Goal: Task Accomplishment & Management: Manage account settings

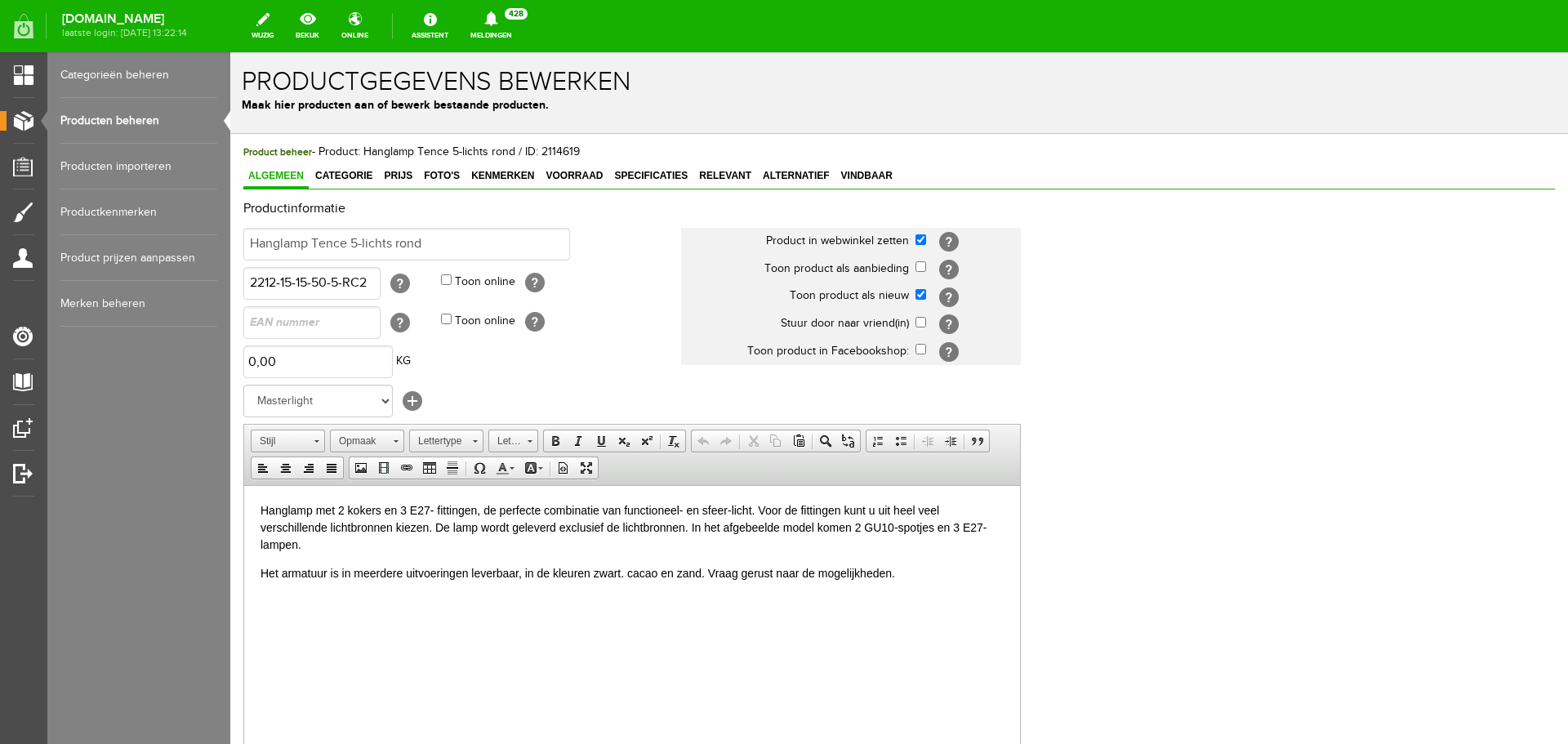
click at [113, 117] on link "Producten beheren" at bounding box center [138, 120] width 157 height 46
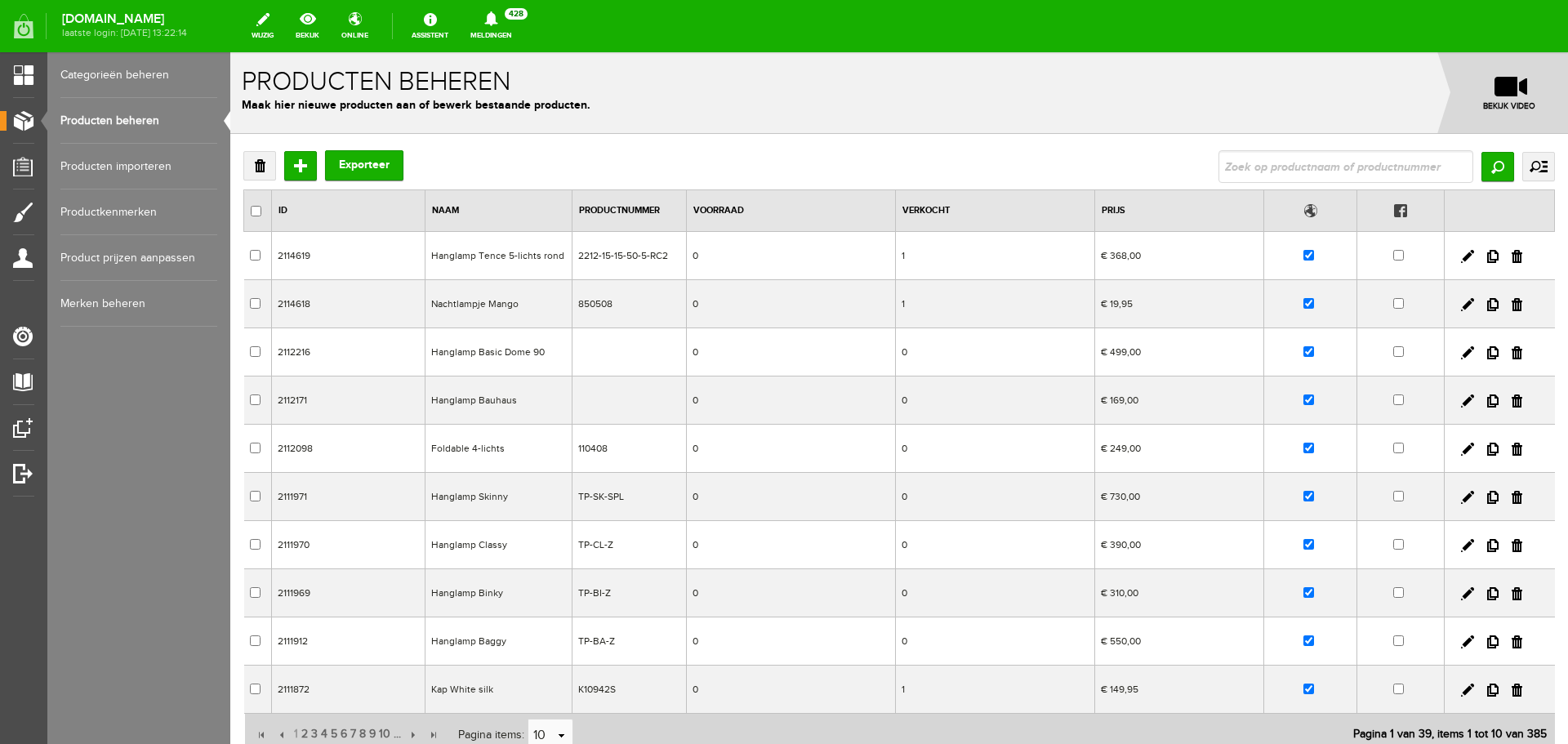
click at [1277, 158] on input "text" at bounding box center [1346, 167] width 255 height 32
type input "bauhaus"
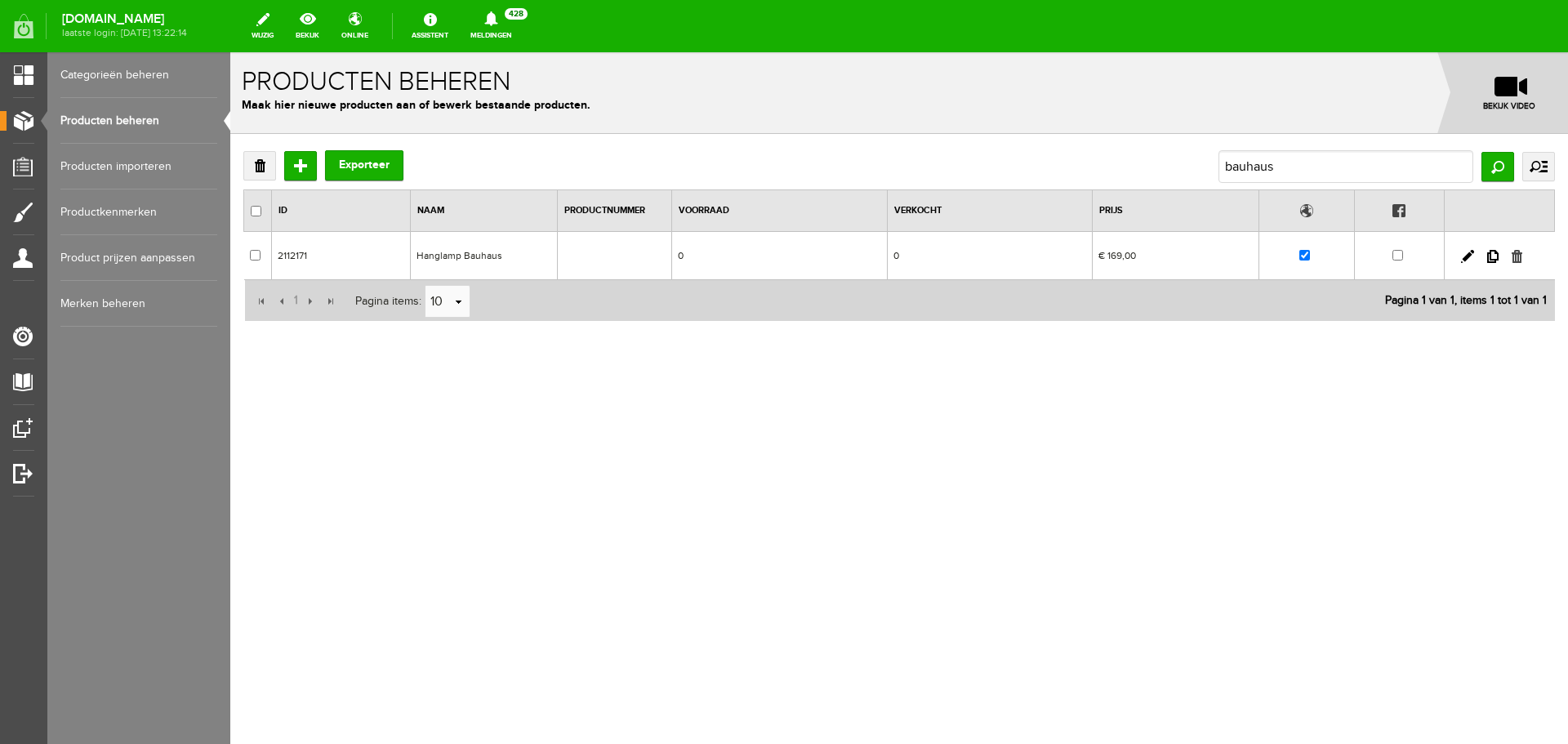
click at [1514, 258] on link at bounding box center [1517, 256] width 11 height 13
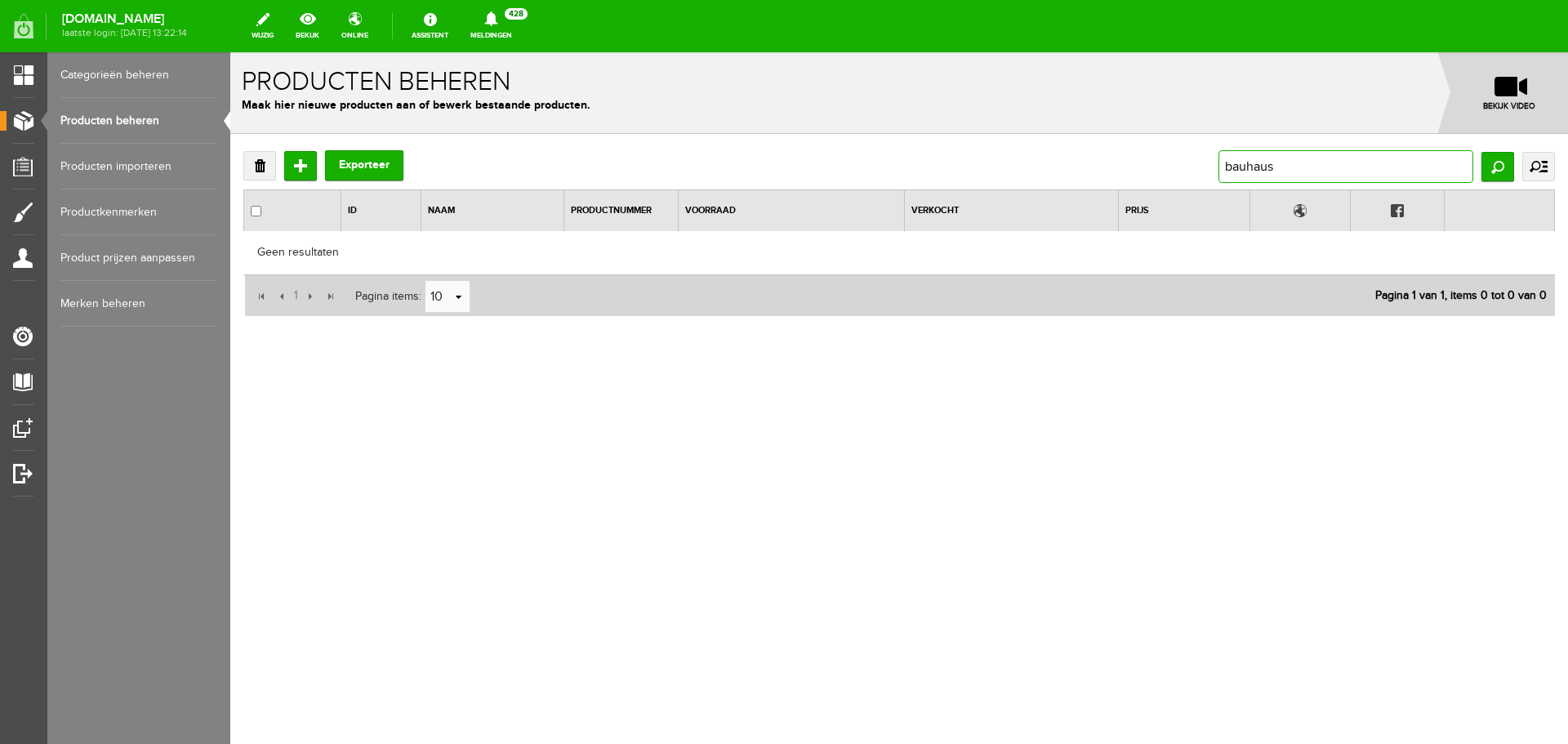
click at [1285, 169] on input "bauhaus" at bounding box center [1346, 167] width 255 height 32
type input "b"
type input "2"
type input "tallerken"
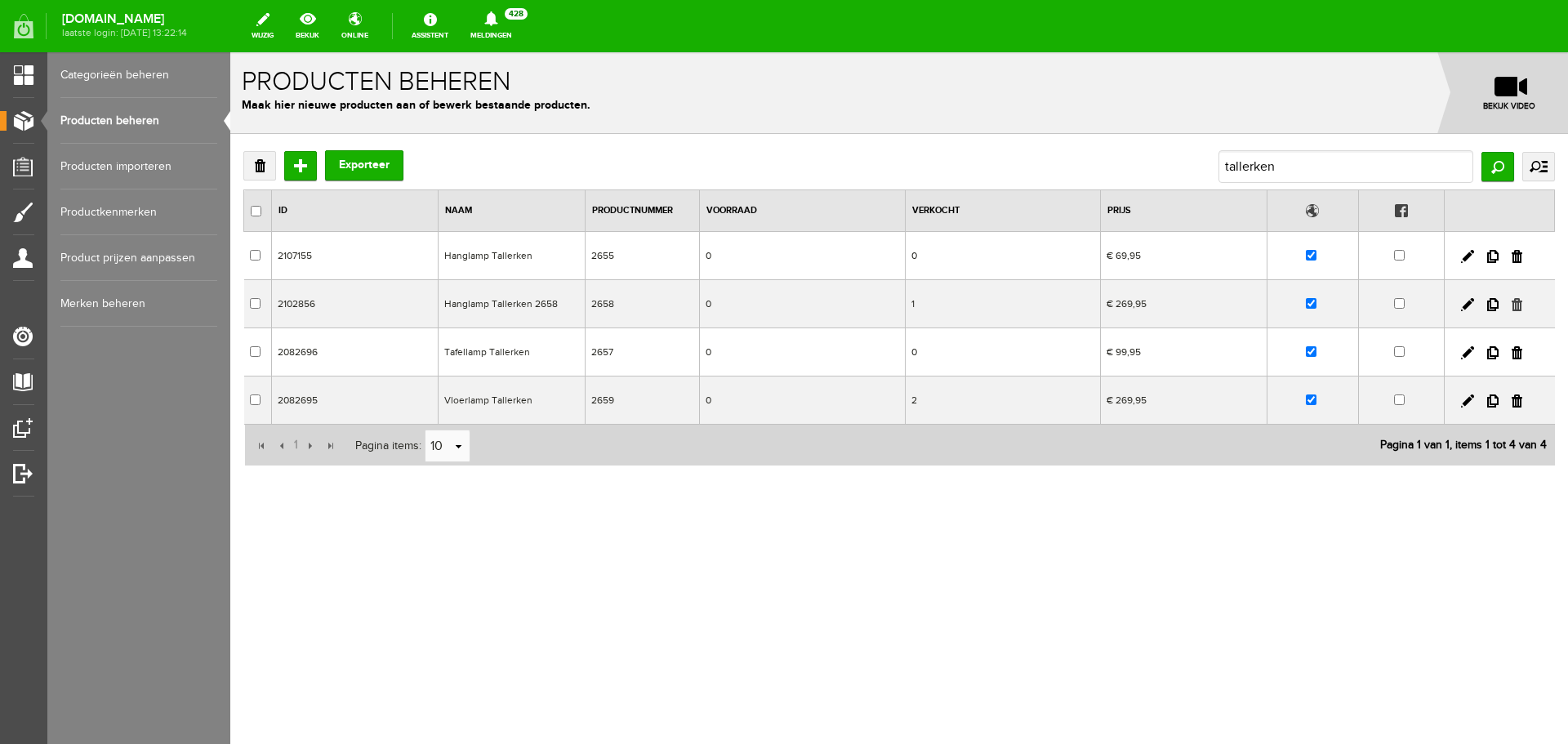
click at [1517, 300] on link at bounding box center [1517, 304] width 11 height 13
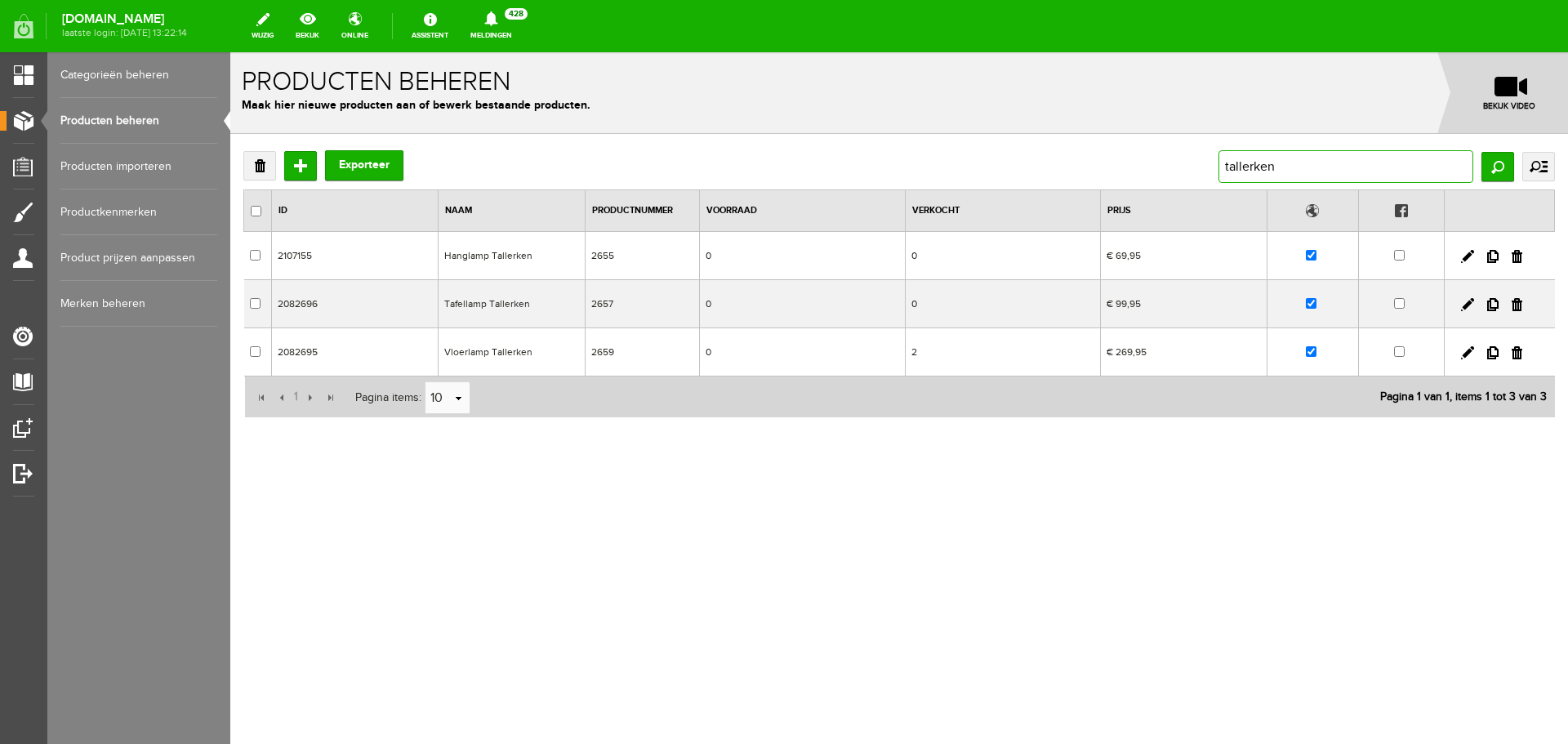
click at [1288, 160] on input "tallerken" at bounding box center [1346, 167] width 255 height 32
type input "t"
type input "bella"
click at [1515, 302] on link at bounding box center [1517, 304] width 11 height 13
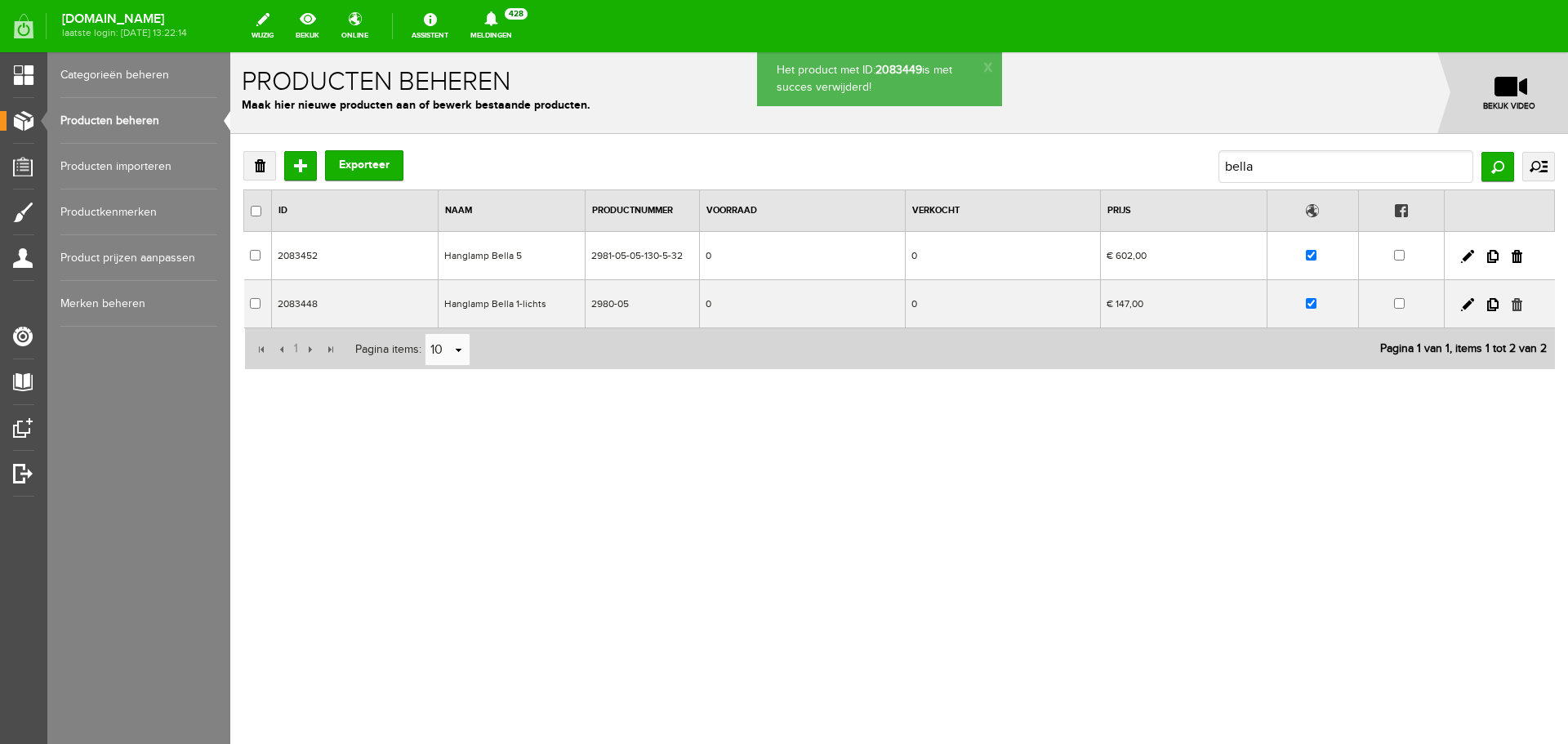
click at [1517, 304] on link at bounding box center [1517, 304] width 11 height 13
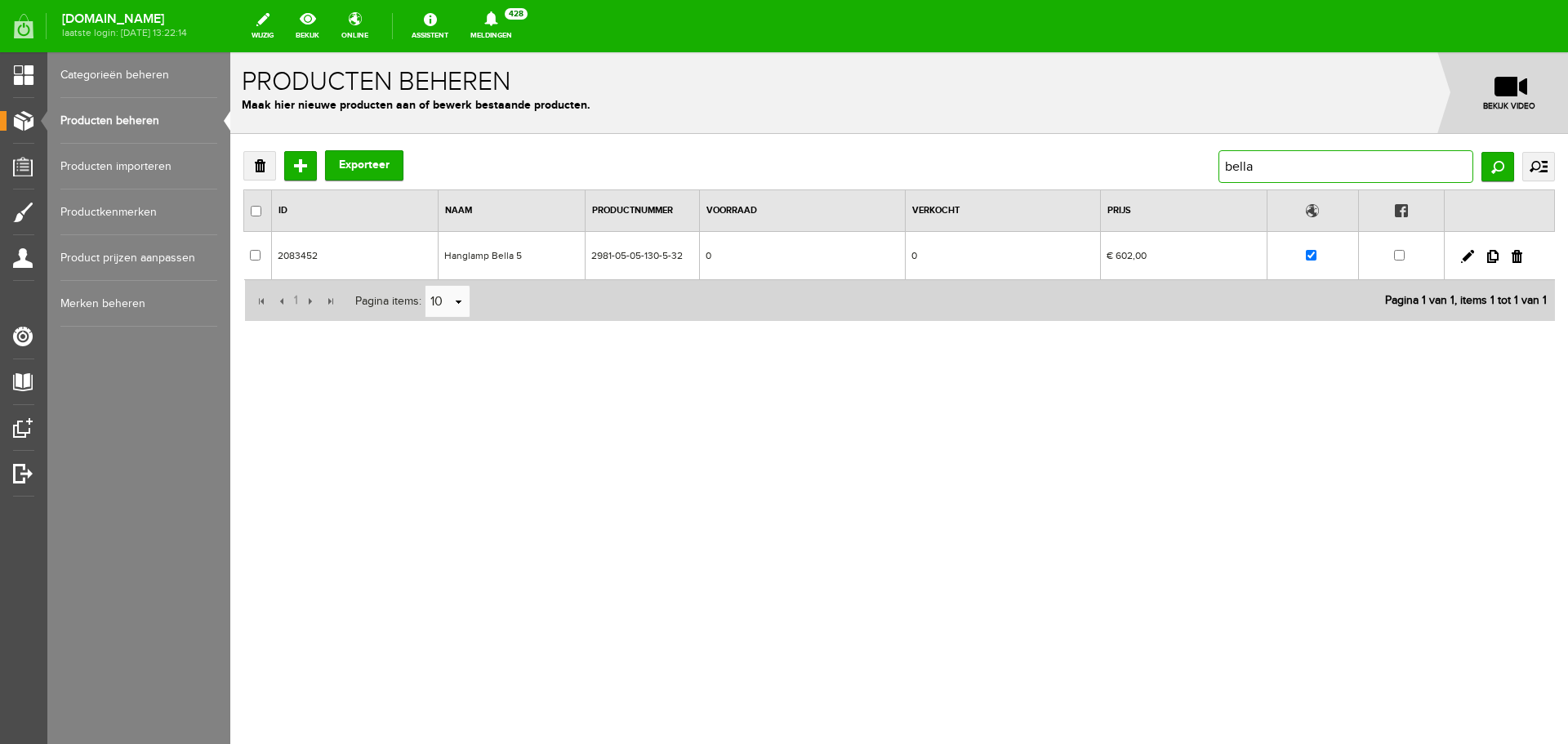
click at [1282, 162] on input "bella" at bounding box center [1346, 167] width 255 height 32
type input "b"
type input "Kaliko"
click at [1498, 166] on input "Zoeken" at bounding box center [1497, 166] width 32 height 30
drag, startPoint x: 1520, startPoint y: 255, endPoint x: 1056, endPoint y: 104, distance: 488.0
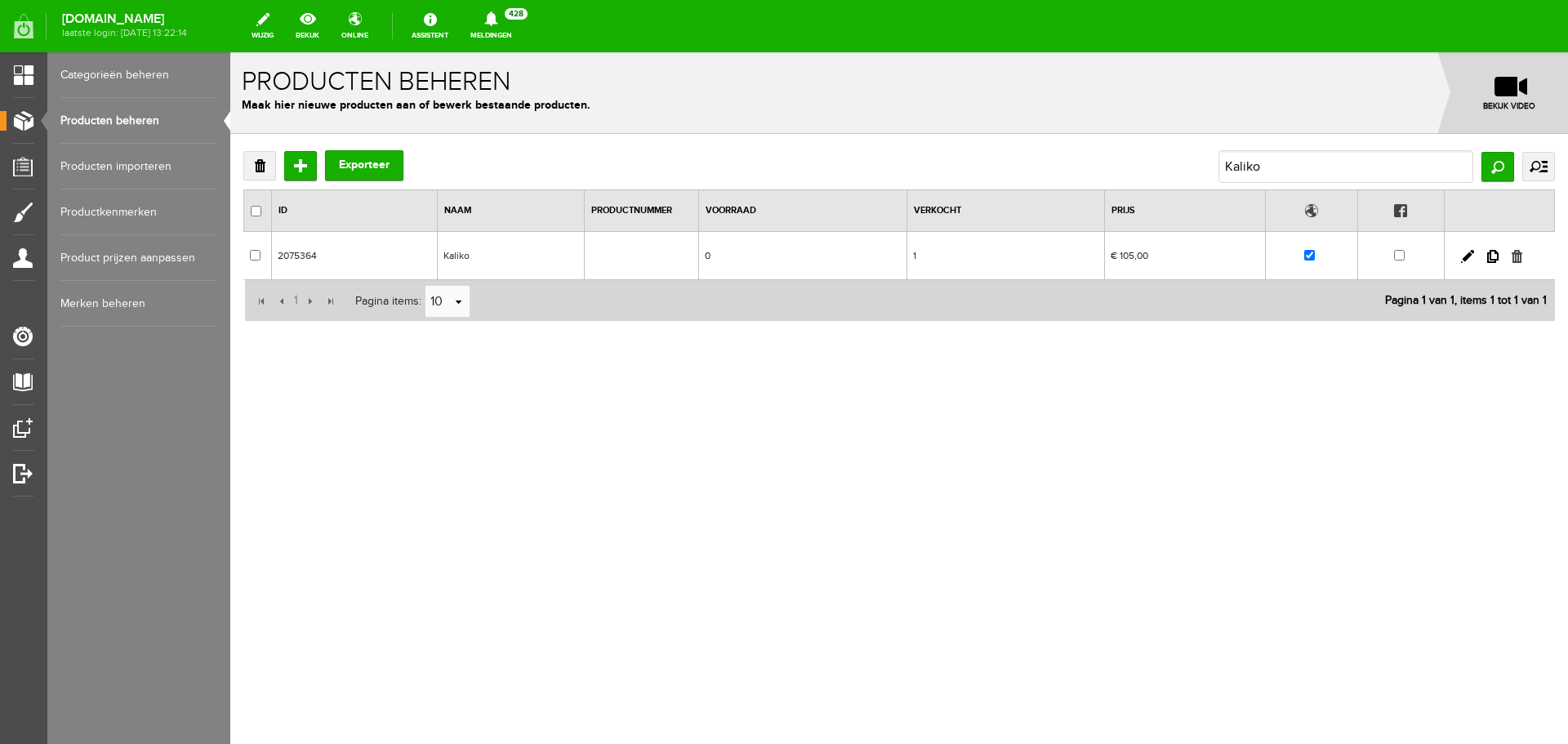
click at [1520, 255] on link at bounding box center [1517, 256] width 11 height 13
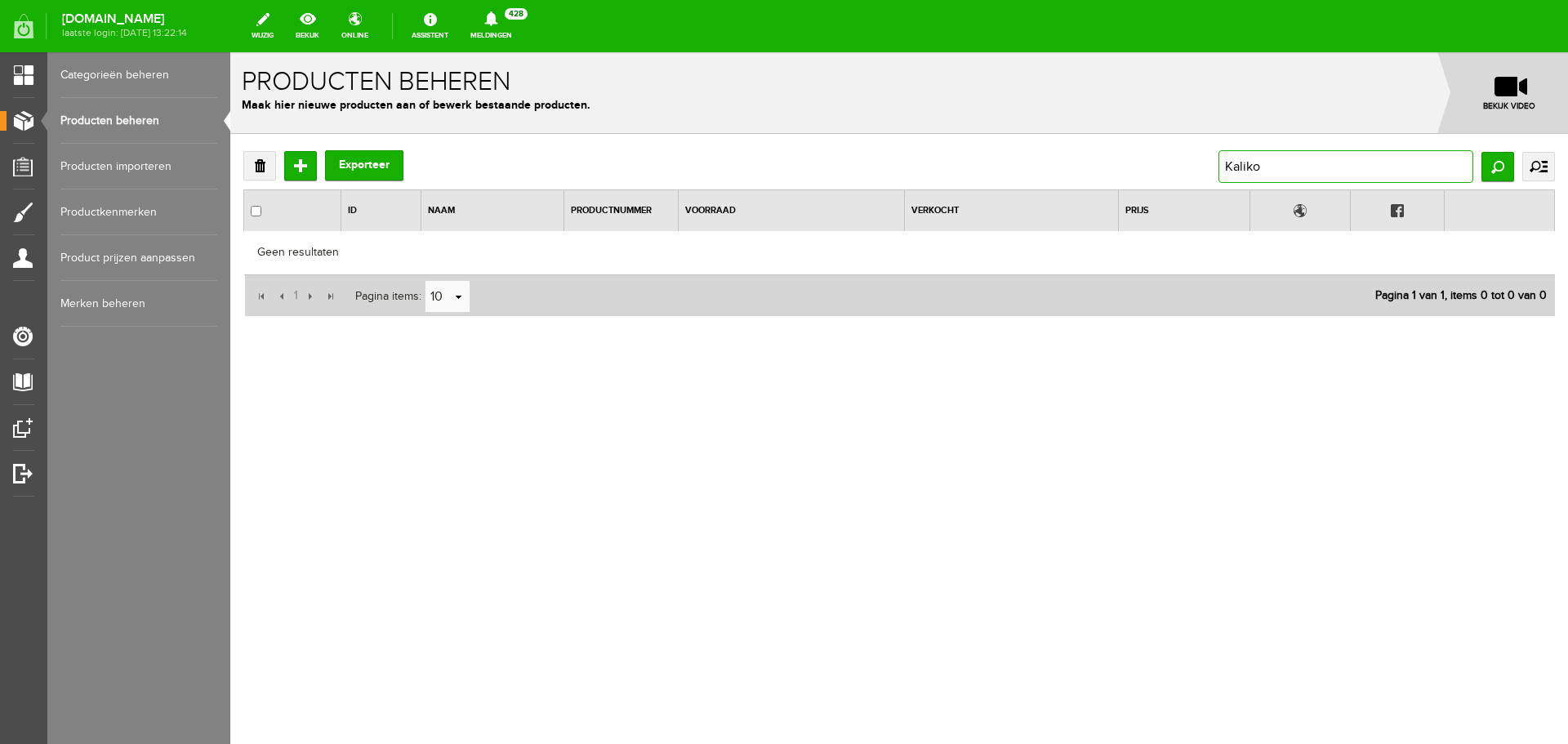
click at [1279, 169] on input "Kaliko" at bounding box center [1346, 167] width 255 height 32
type input "K"
type input "capri"
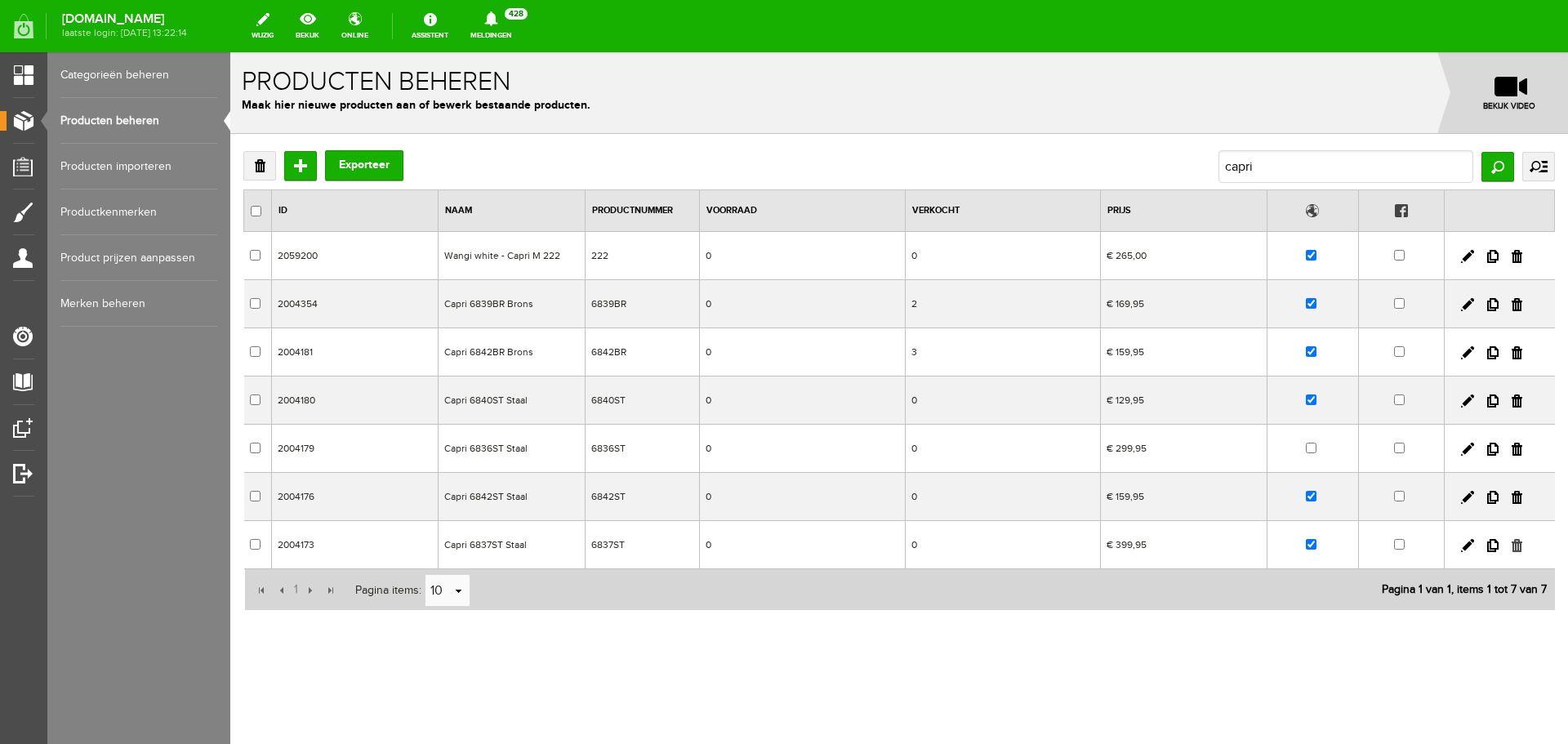
click at [1520, 544] on link at bounding box center [1517, 545] width 11 height 13
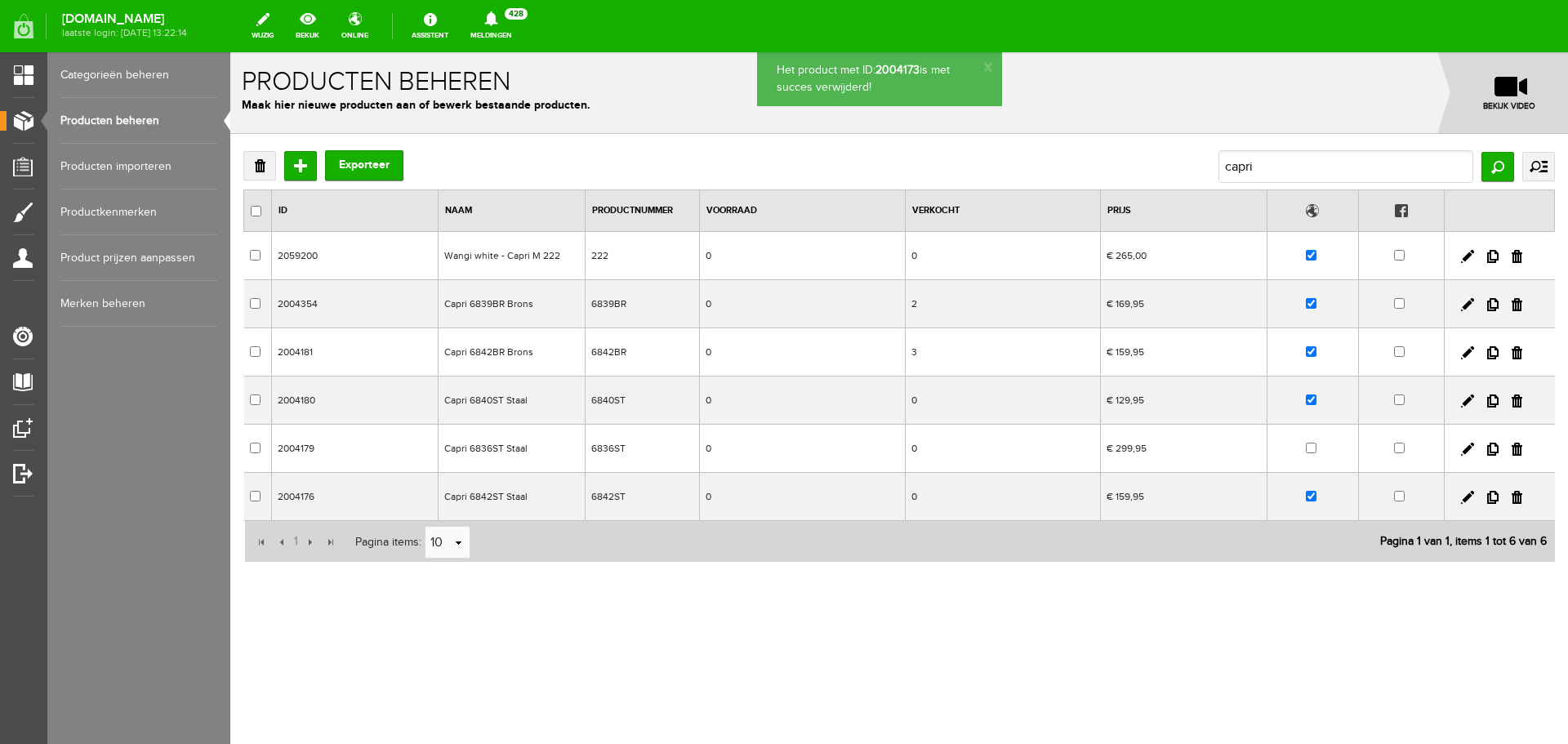
drag, startPoint x: 1520, startPoint y: 447, endPoint x: 840, endPoint y: 52, distance: 786.4
click at [1520, 447] on link at bounding box center [1517, 449] width 11 height 13
checkbox input "true"
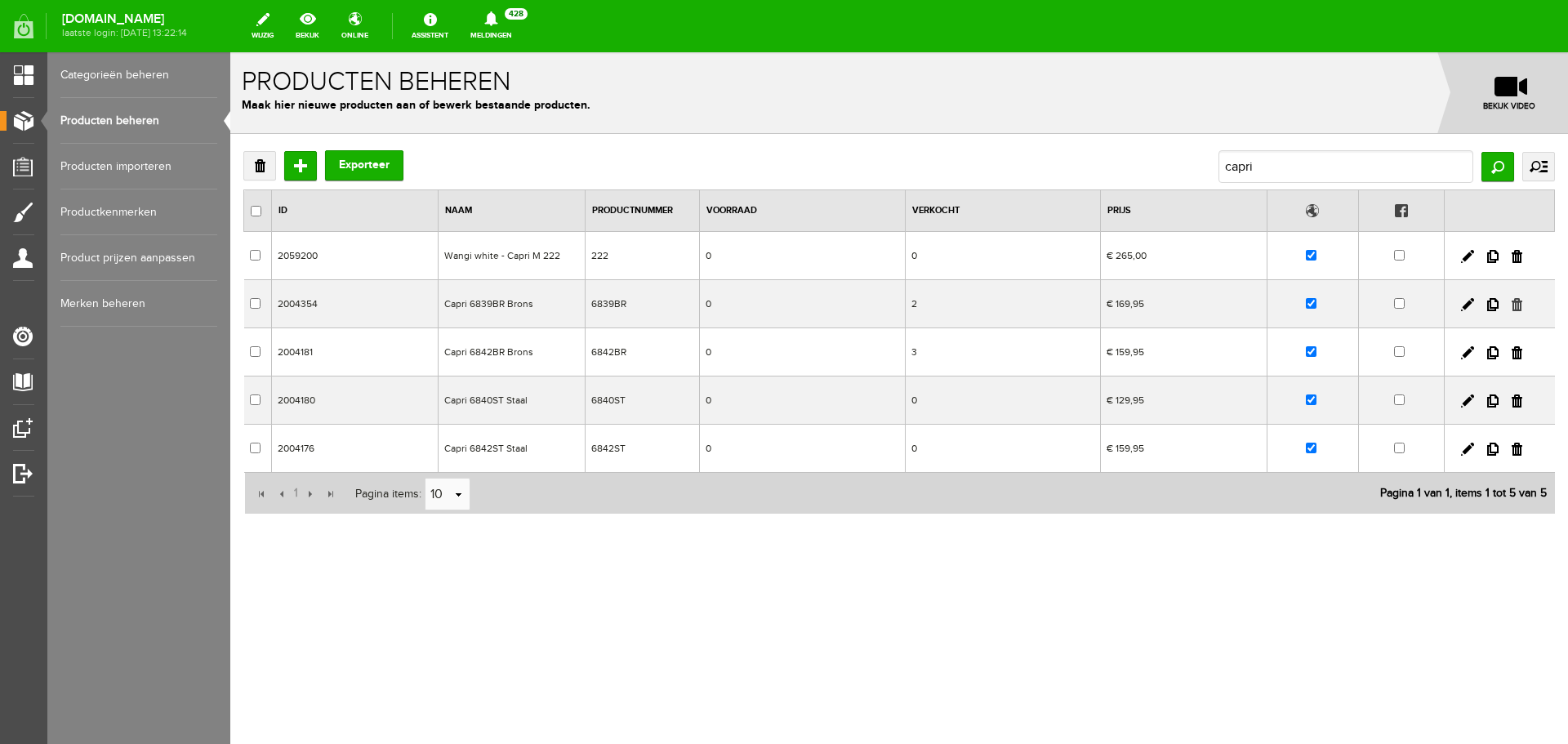
drag, startPoint x: 1517, startPoint y: 303, endPoint x: 1064, endPoint y: 102, distance: 495.6
click at [1517, 303] on link at bounding box center [1517, 304] width 11 height 13
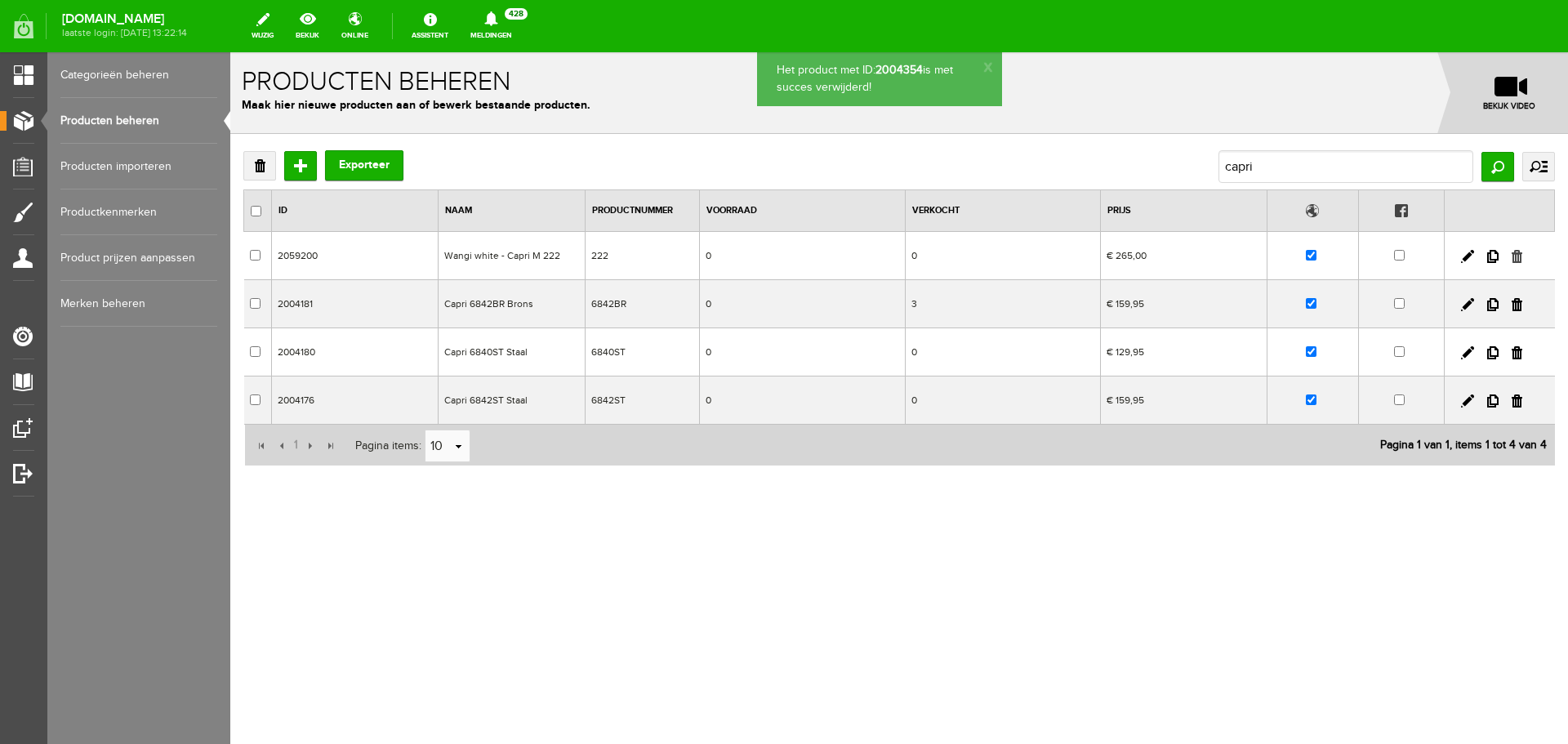
click at [1517, 254] on link at bounding box center [1517, 256] width 11 height 13
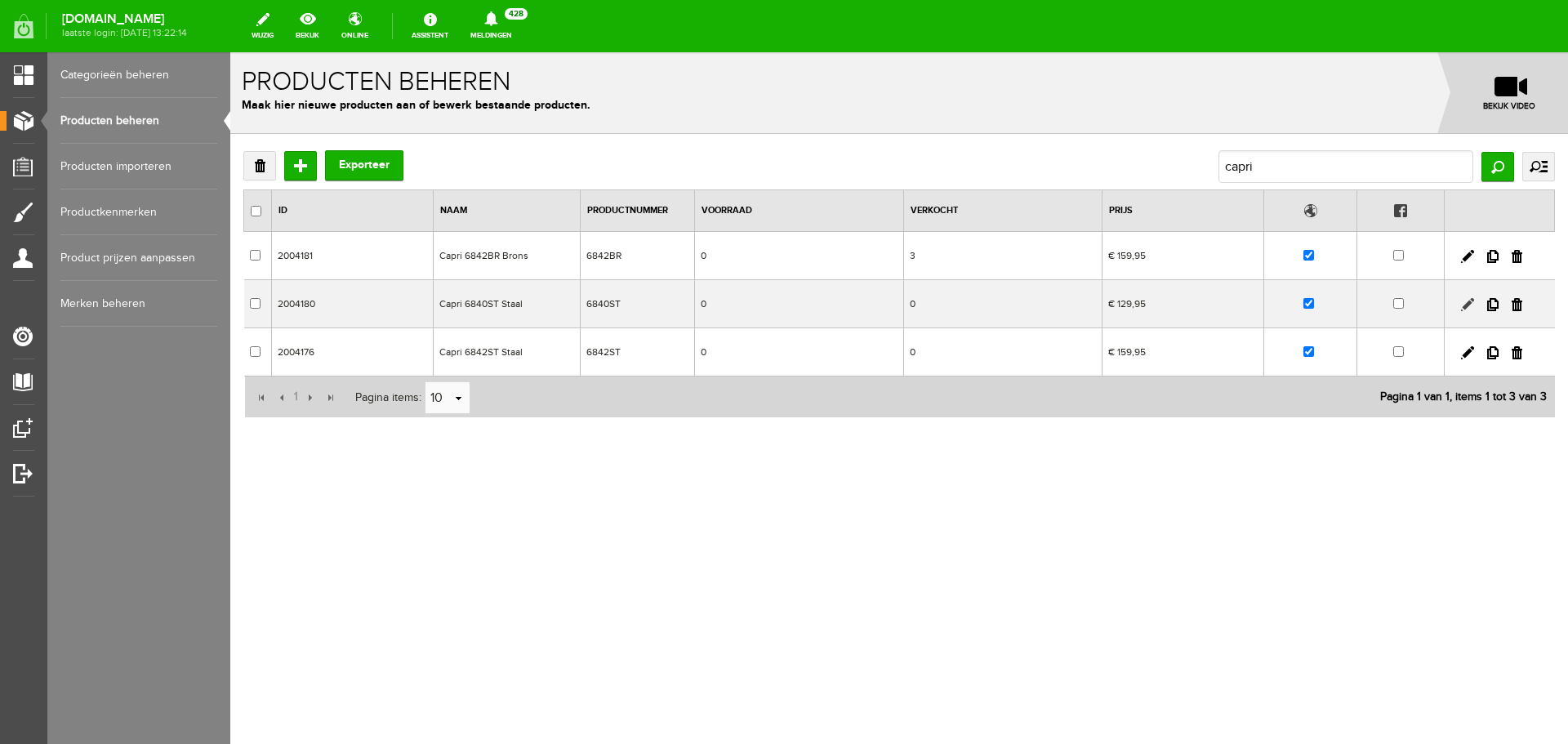
click at [1463, 301] on link at bounding box center [1467, 304] width 13 height 13
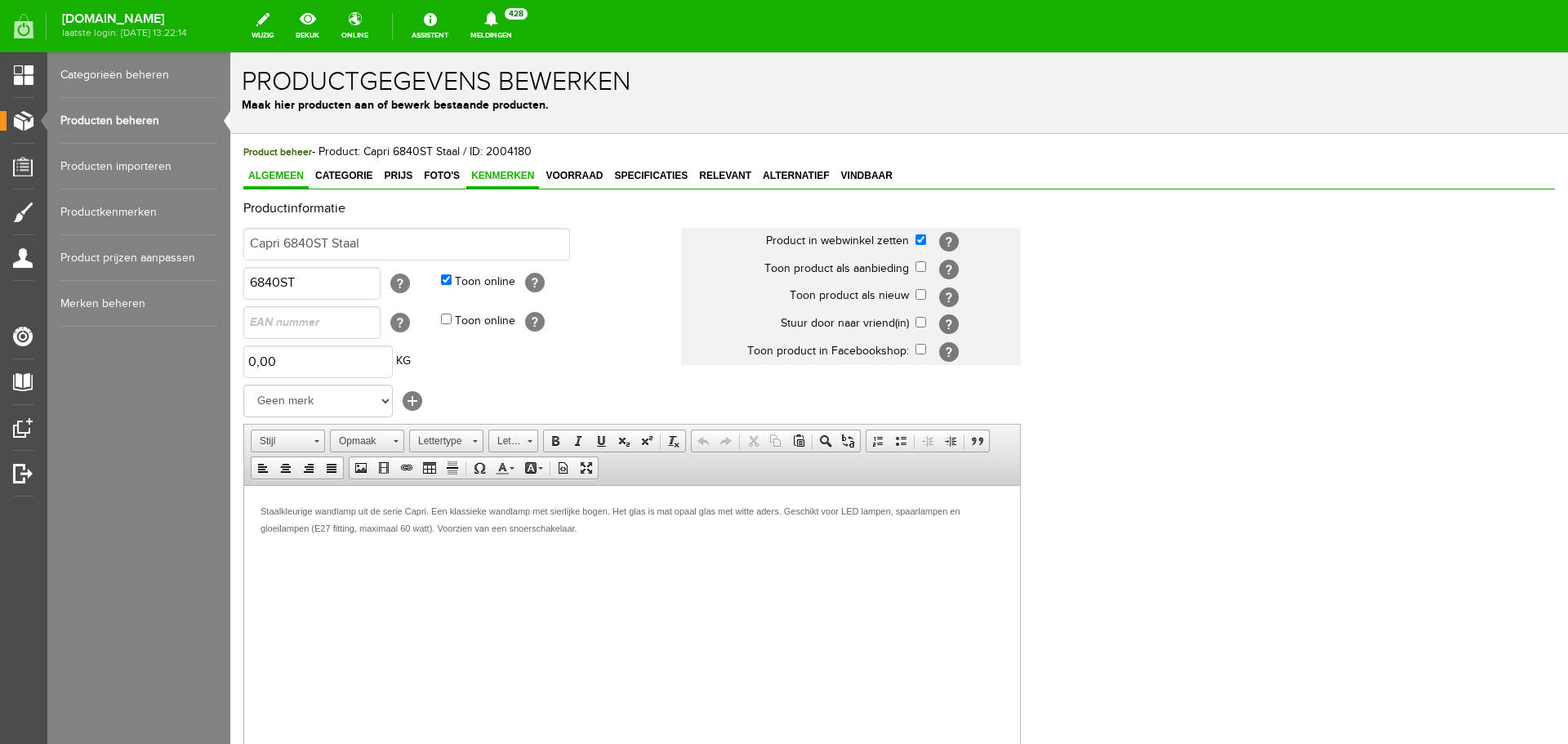
click at [498, 169] on link "Kenmerken" at bounding box center [502, 177] width 73 height 23
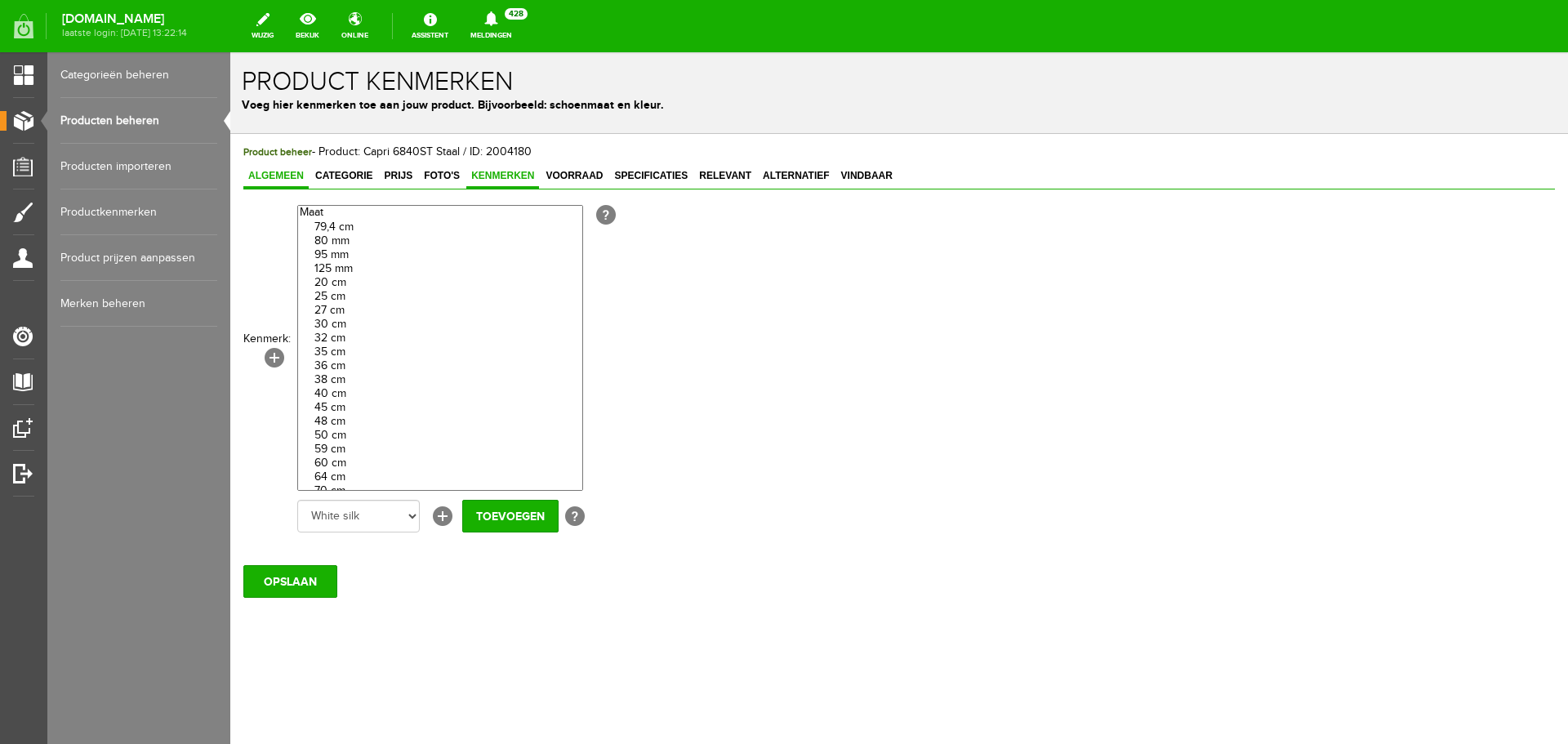
click at [289, 171] on span "Algemeen" at bounding box center [275, 175] width 65 height 12
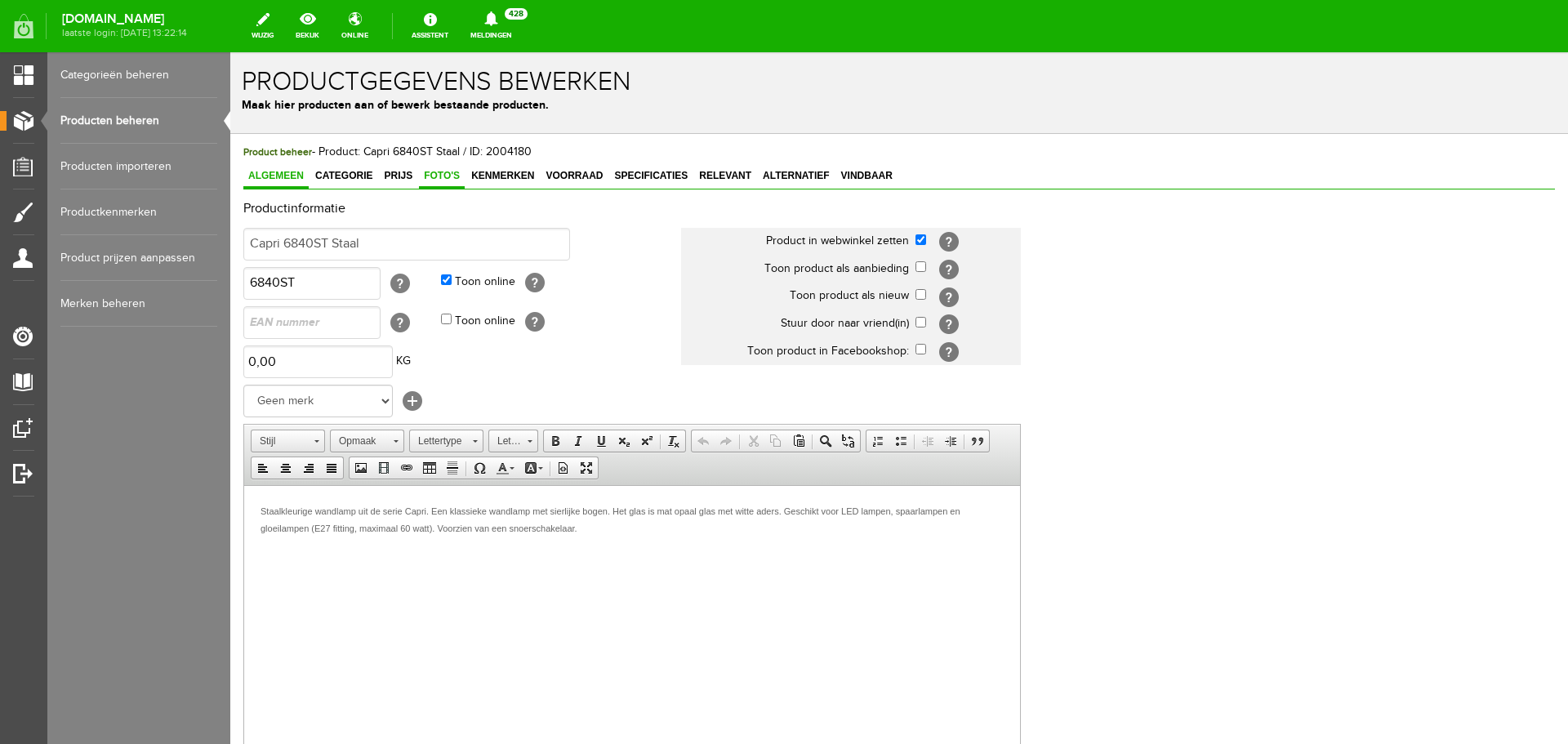
click at [435, 177] on span "Foto's" at bounding box center [441, 175] width 46 height 12
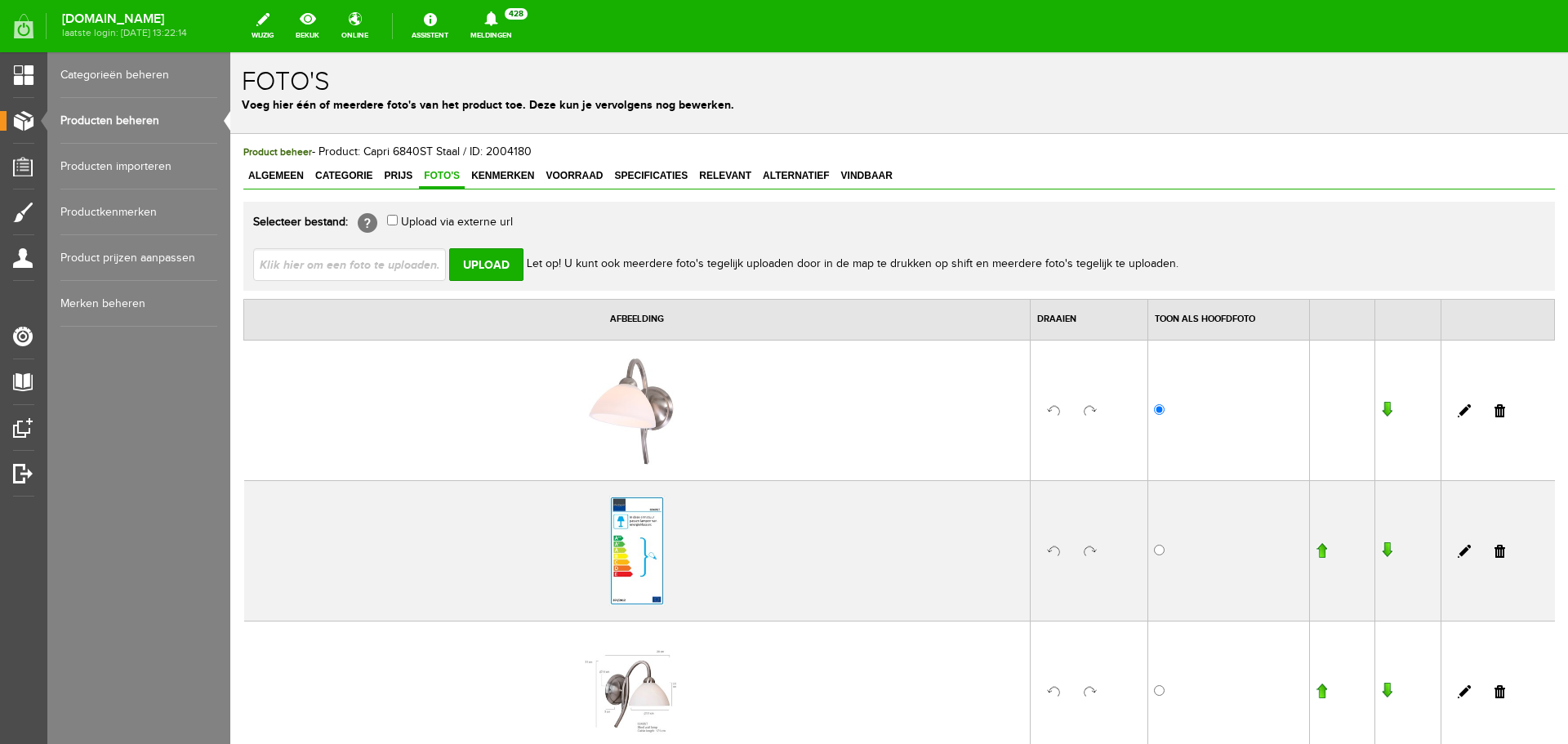
click at [153, 121] on link "Producten beheren" at bounding box center [138, 120] width 157 height 46
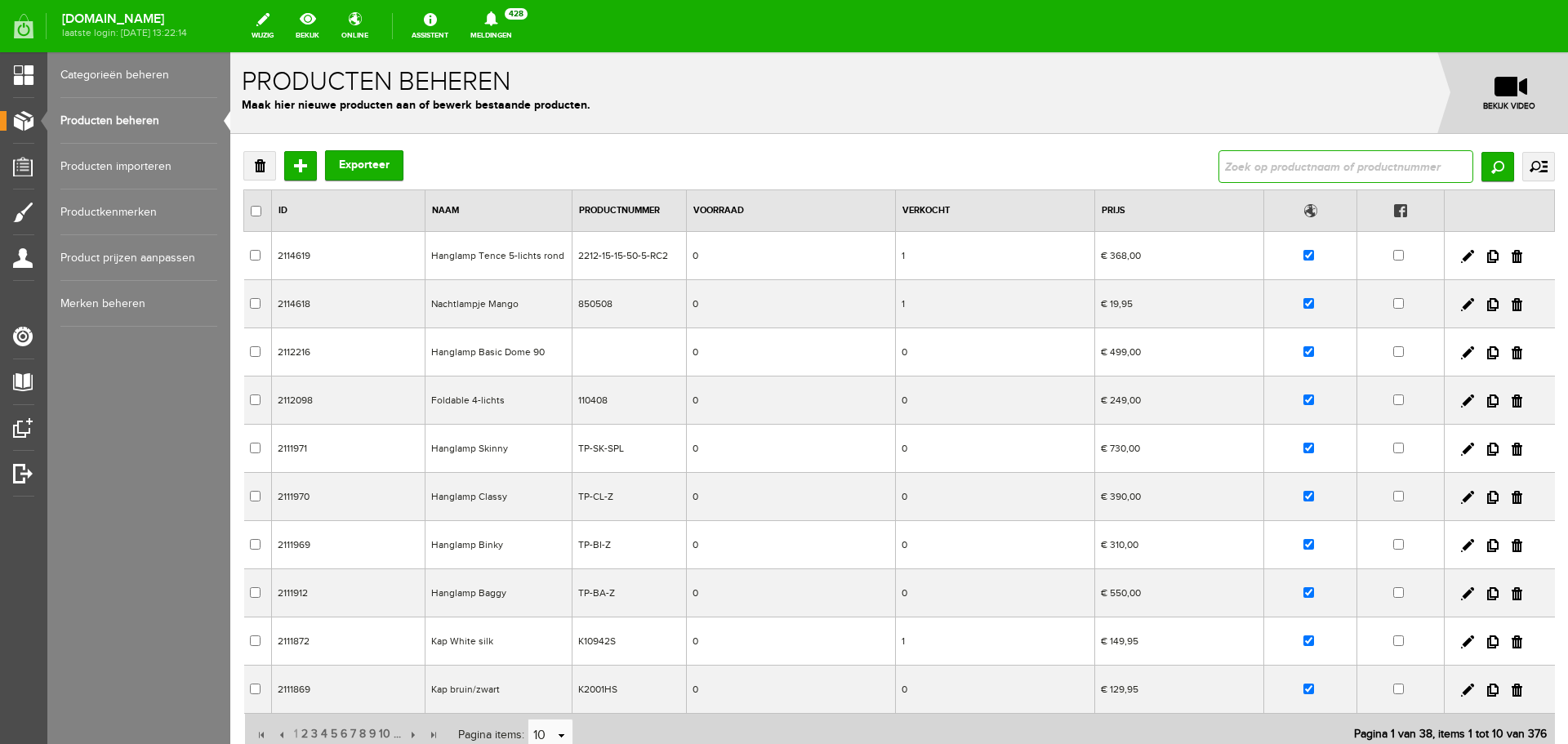
click at [1218, 160] on input "text" at bounding box center [1346, 167] width 255 height 32
type input "capri"
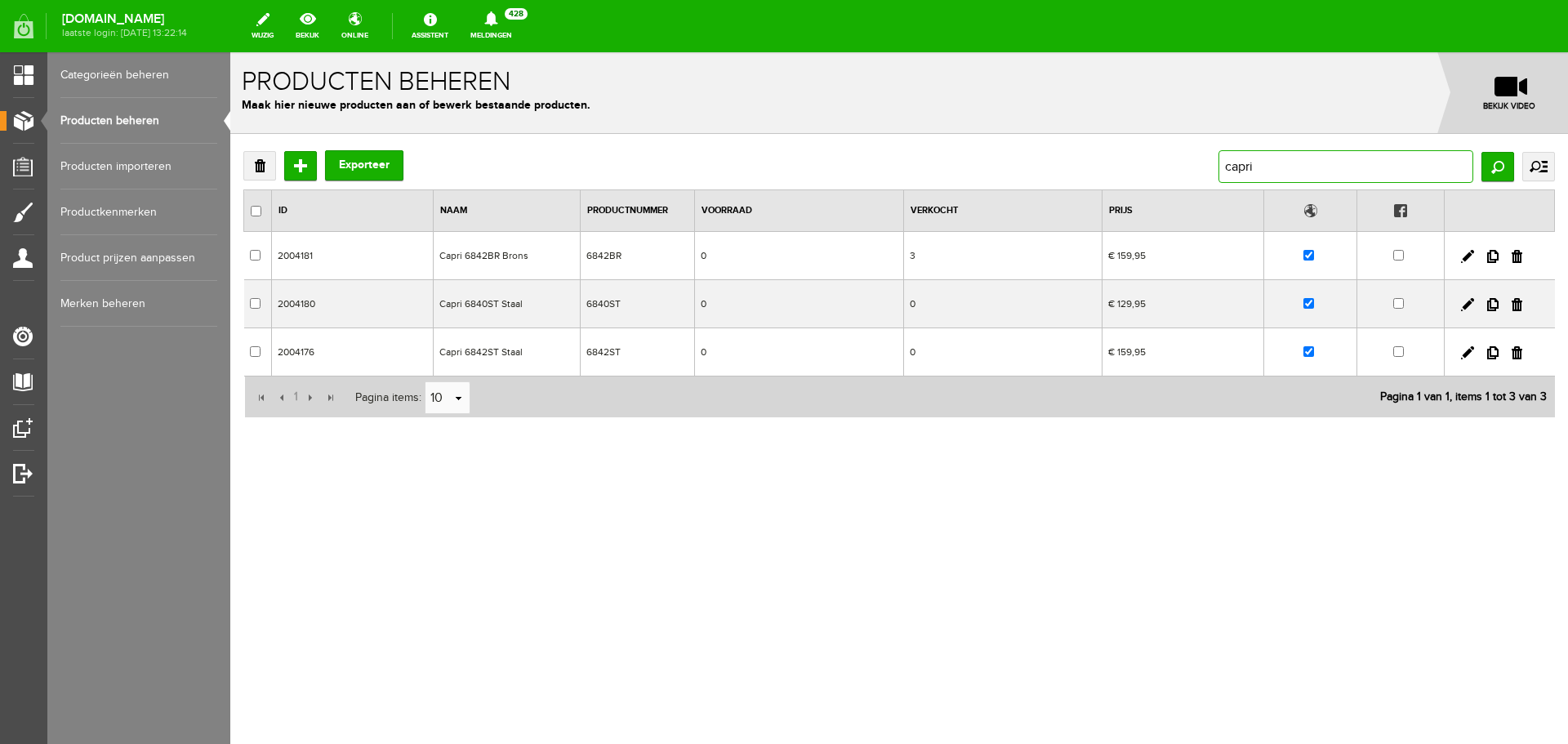
click at [1271, 166] on input "capri" at bounding box center [1346, 167] width 255 height 32
type input "c"
type input "tuk"
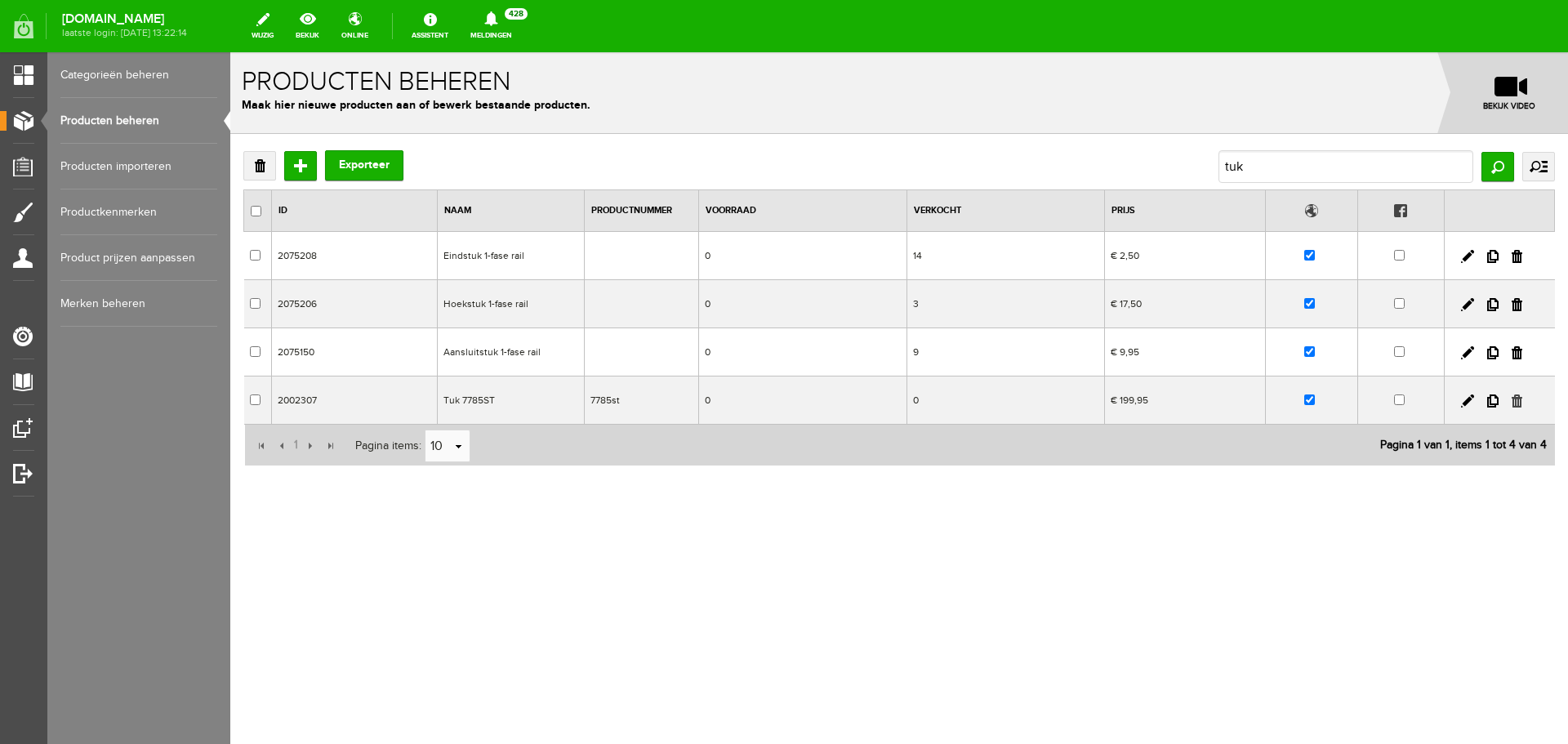
click at [1516, 402] on link at bounding box center [1517, 401] width 11 height 13
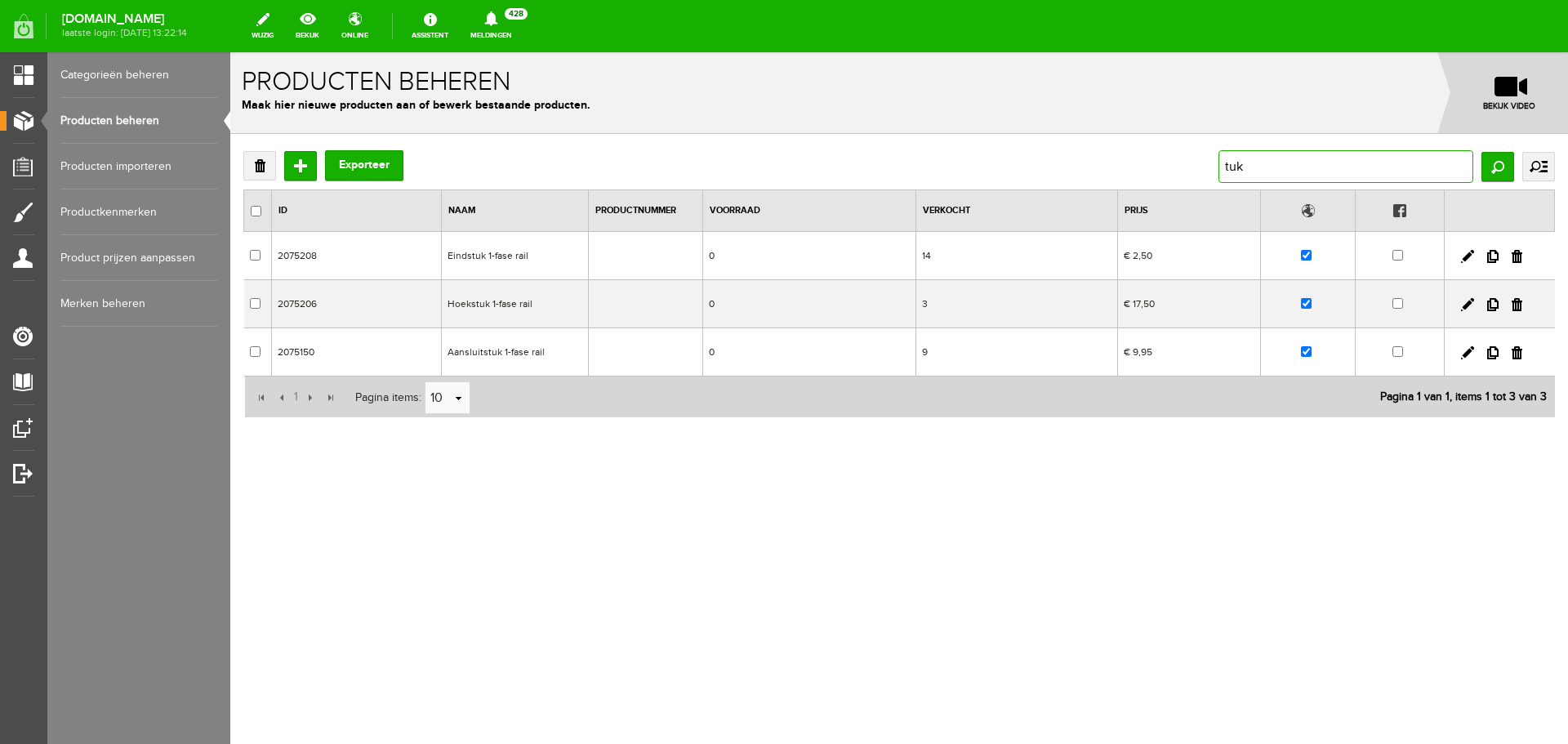
click at [1257, 169] on input "tuk" at bounding box center [1346, 167] width 255 height 32
type input "t"
type input "2658"
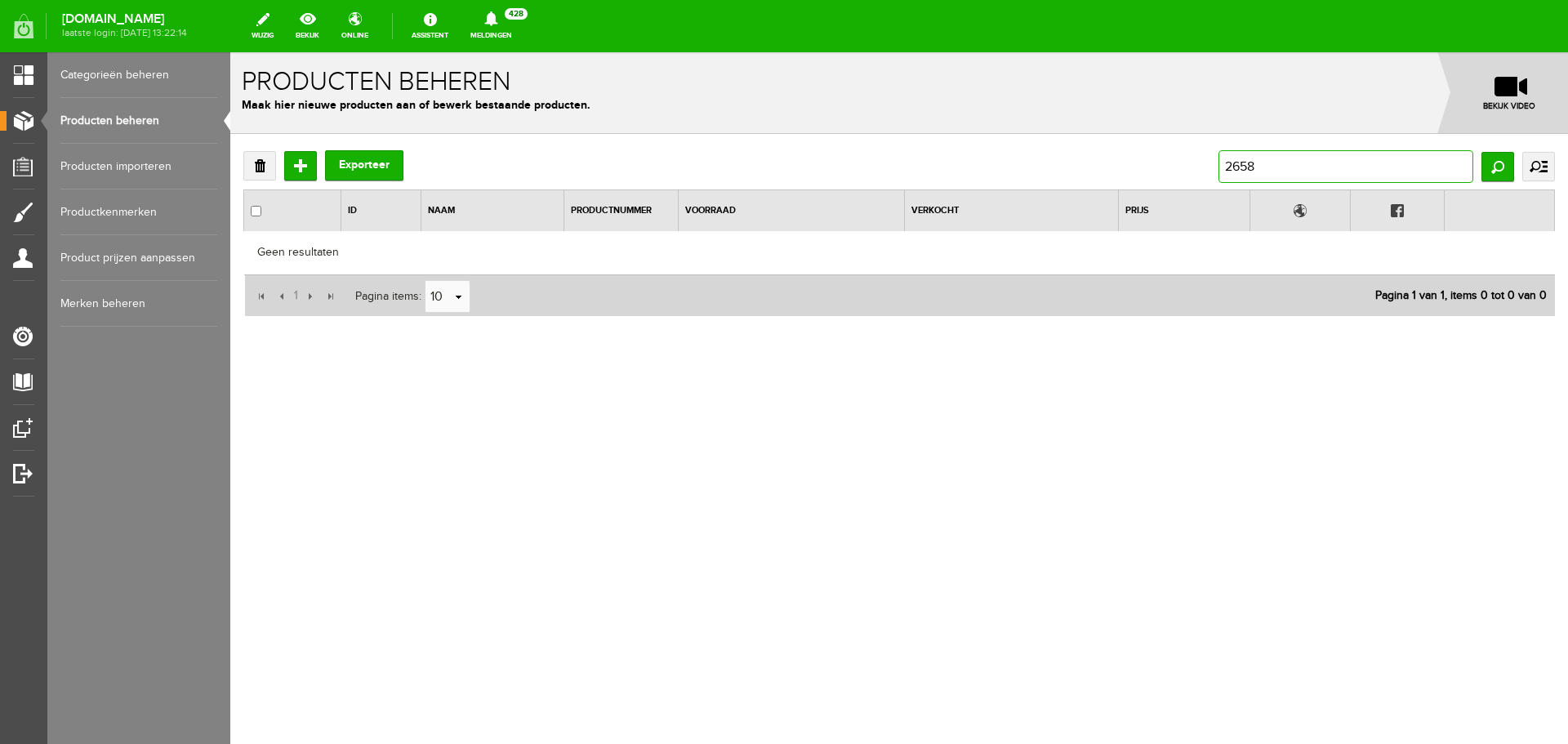
click at [1299, 169] on input "2658" at bounding box center [1346, 167] width 255 height 32
type input "2"
type input "tallerken"
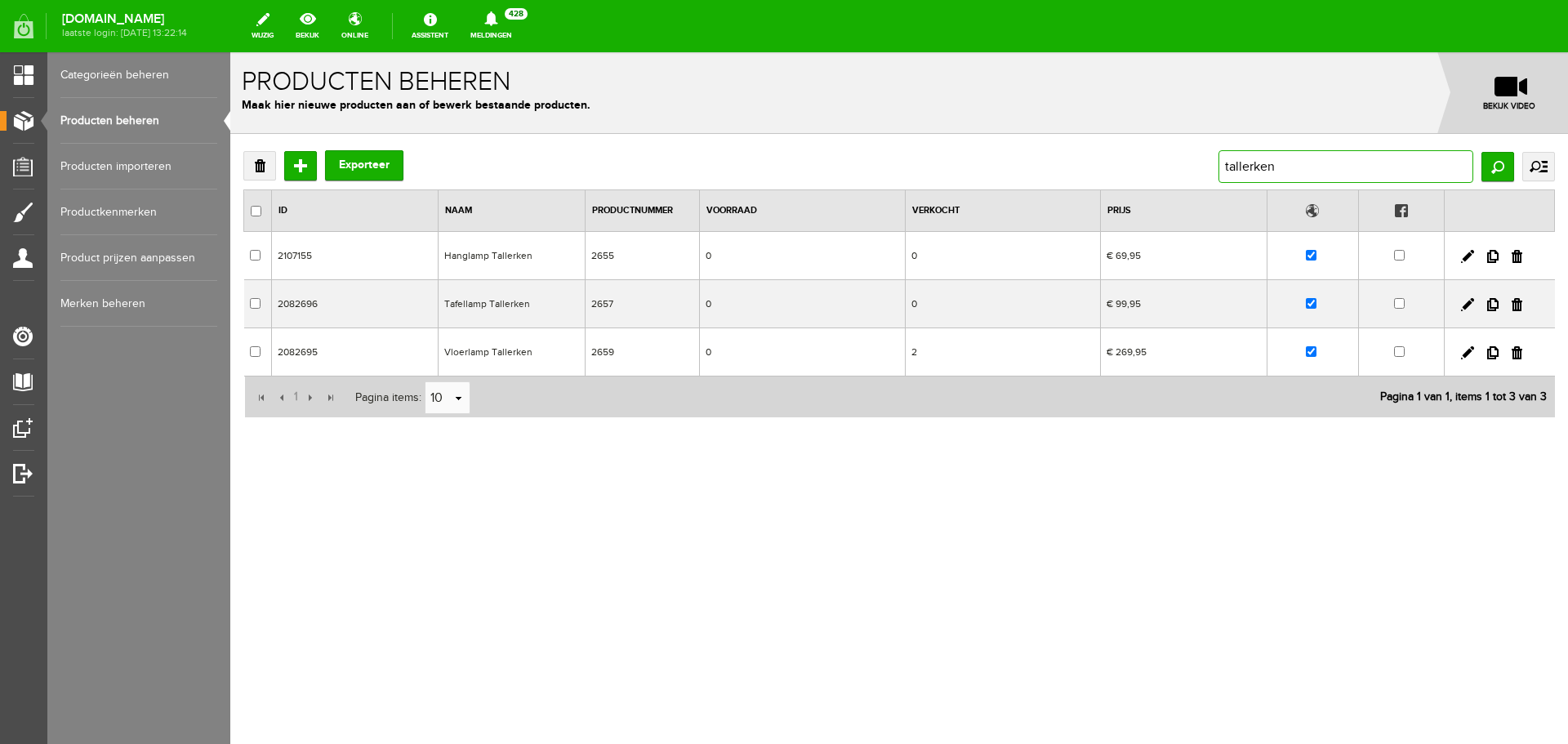
click at [1311, 169] on input "tallerken" at bounding box center [1346, 167] width 255 height 32
type input "tallerken 2658"
